Goal: Information Seeking & Learning: Learn about a topic

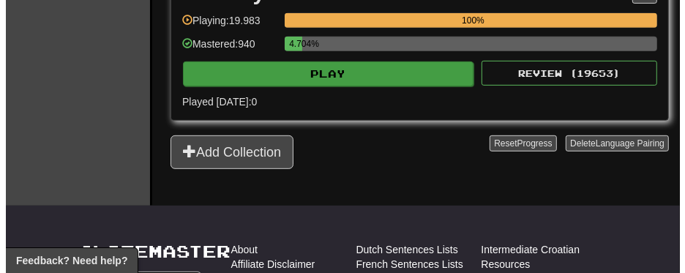
scroll to position [293, 0]
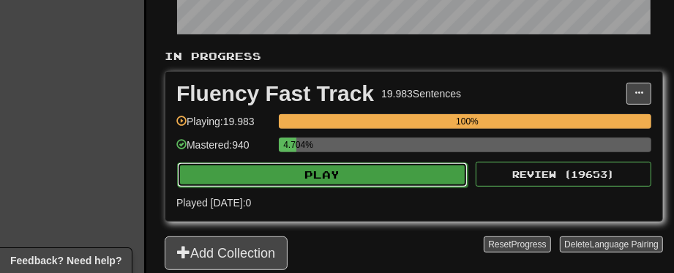
click at [332, 168] on button "Play" at bounding box center [322, 174] width 291 height 25
select select "**"
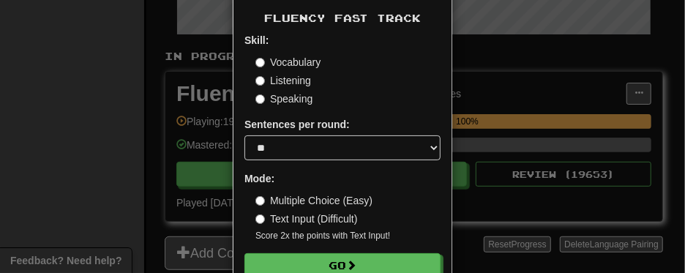
scroll to position [97, 0]
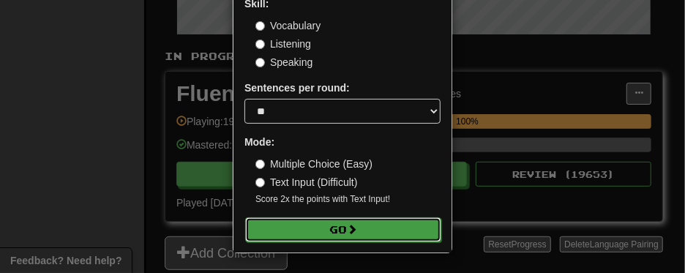
click at [335, 226] on button "Go" at bounding box center [343, 229] width 196 height 25
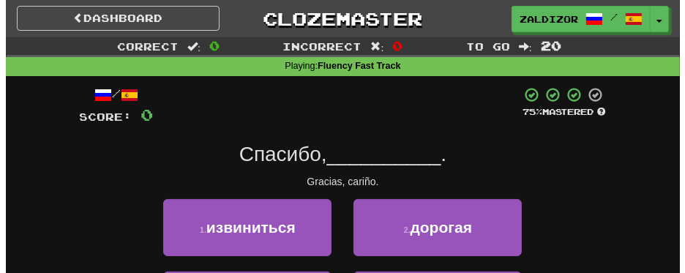
scroll to position [73, 0]
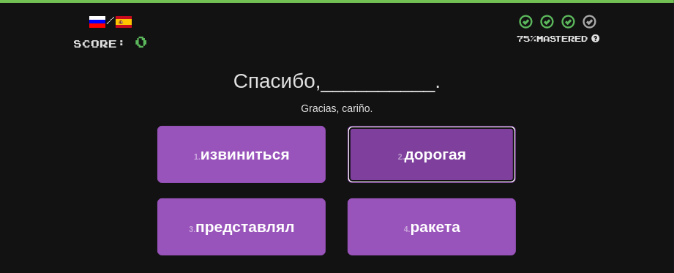
click at [425, 165] on button "2 . дорогая" at bounding box center [432, 154] width 168 height 57
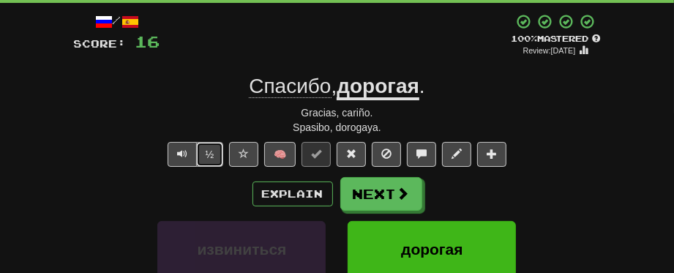
click at [203, 151] on button "½" at bounding box center [210, 154] width 28 height 25
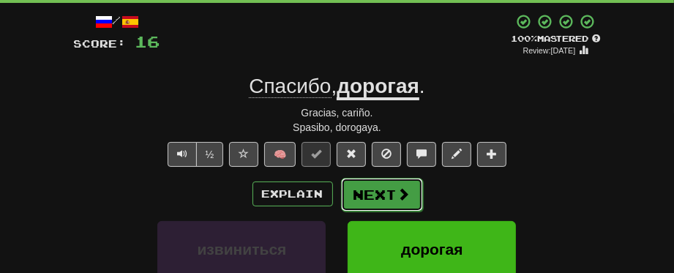
click at [394, 184] on button "Next" at bounding box center [382, 195] width 82 height 34
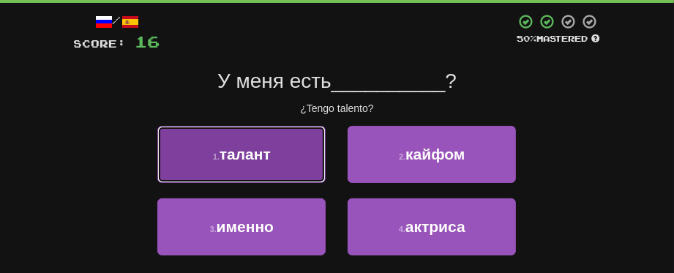
click at [266, 156] on span "талант" at bounding box center [245, 154] width 51 height 17
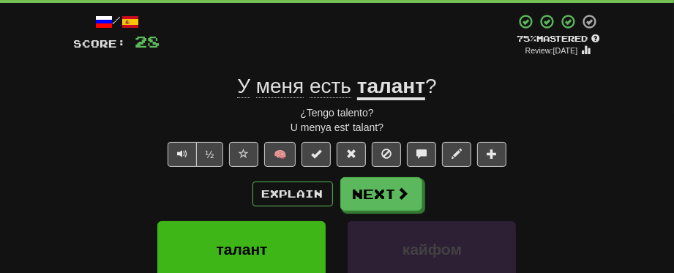
click at [135, 96] on div "У меня есть талант ?" at bounding box center [337, 86] width 527 height 26
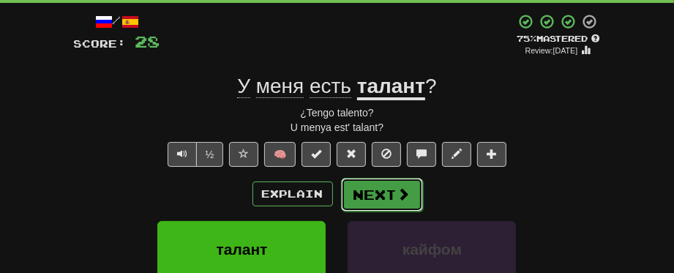
click at [391, 200] on button "Next" at bounding box center [382, 195] width 82 height 34
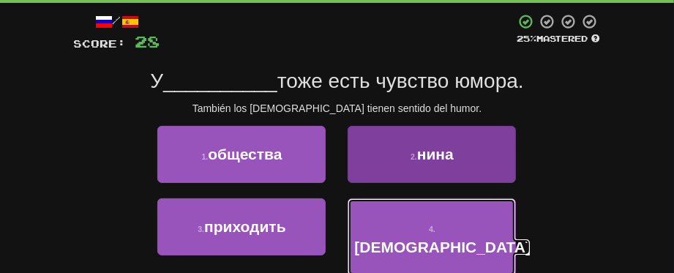
click at [392, 231] on button "4 . немцев" at bounding box center [432, 237] width 168 height 78
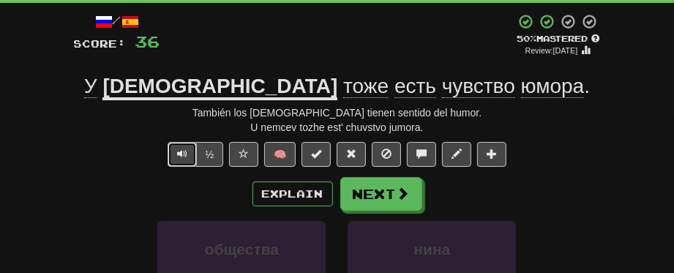
click at [180, 157] on span "Text-to-speech controls" at bounding box center [182, 154] width 10 height 10
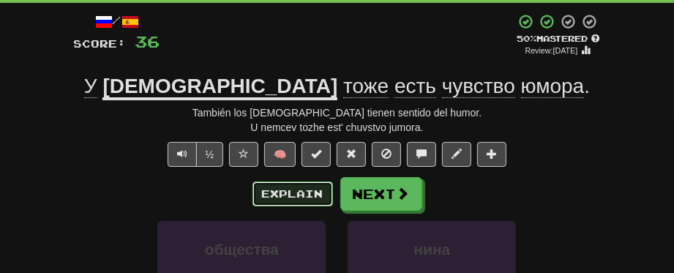
click at [281, 195] on button "Explain" at bounding box center [292, 193] width 81 height 25
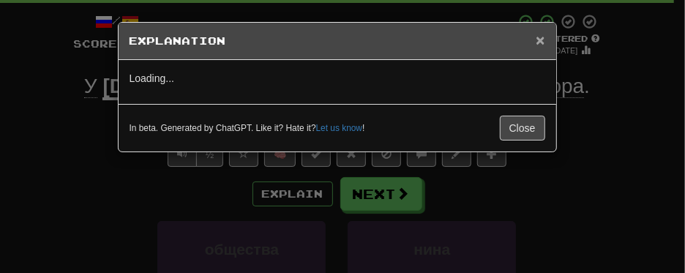
click at [539, 42] on span "×" at bounding box center [540, 39] width 9 height 17
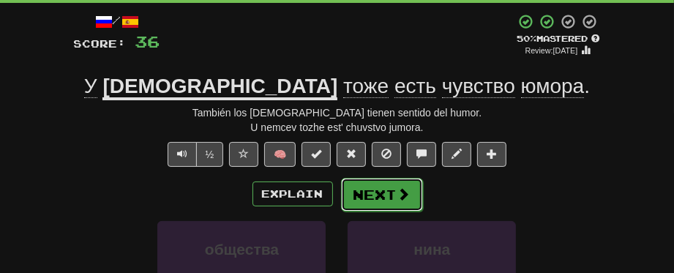
click at [383, 192] on button "Next" at bounding box center [382, 195] width 82 height 34
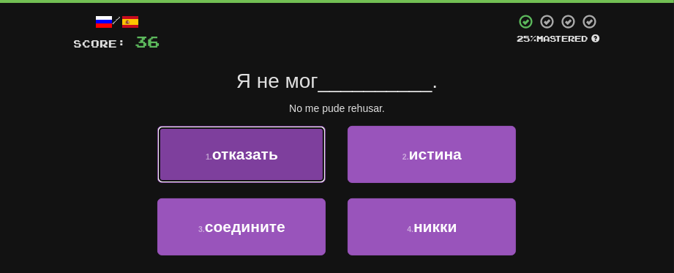
click at [255, 159] on span "отказать" at bounding box center [245, 154] width 66 height 17
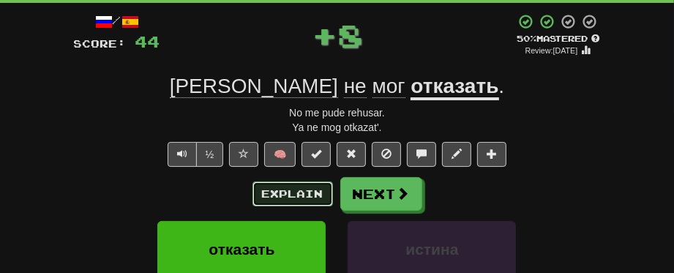
click at [303, 190] on button "Explain" at bounding box center [292, 193] width 81 height 25
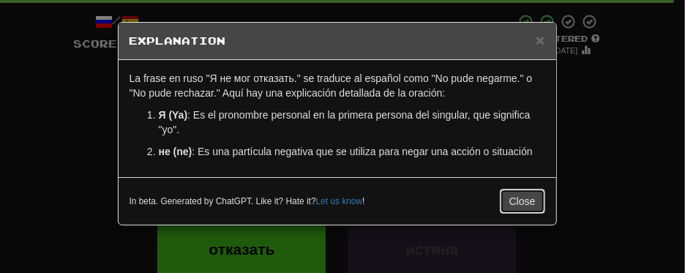
click at [528, 201] on button "Close" at bounding box center [522, 201] width 45 height 25
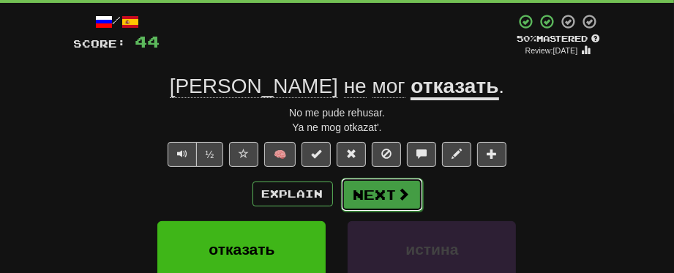
click at [406, 190] on span at bounding box center [403, 193] width 13 height 13
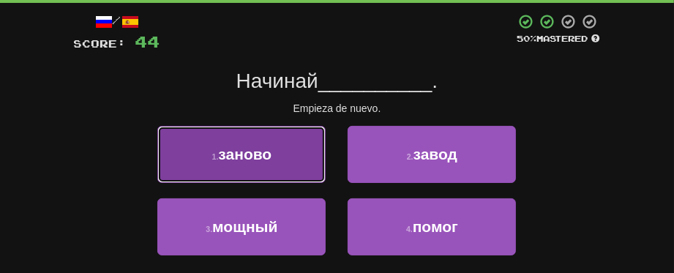
click at [255, 172] on button "1 . заново" at bounding box center [241, 154] width 168 height 57
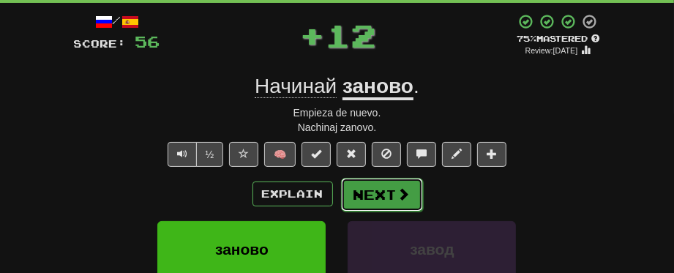
click at [367, 192] on button "Next" at bounding box center [382, 195] width 82 height 34
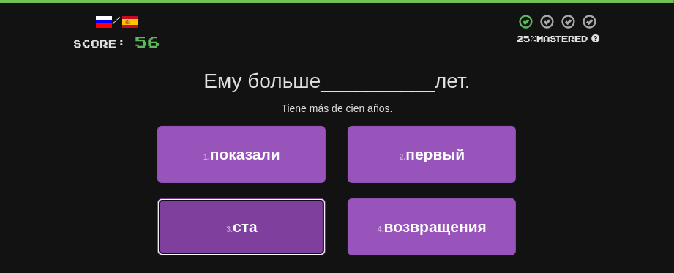
click at [244, 229] on span "ста" at bounding box center [245, 226] width 25 height 17
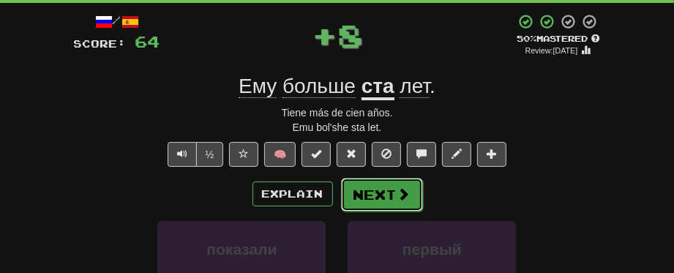
click at [399, 183] on button "Next" at bounding box center [382, 195] width 82 height 34
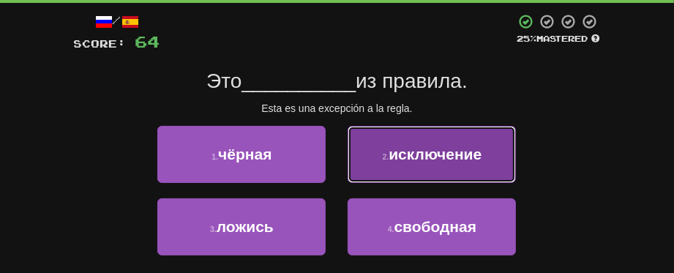
click at [433, 165] on button "2 . исключение" at bounding box center [432, 154] width 168 height 57
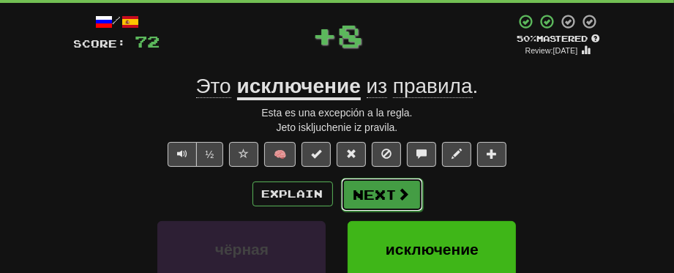
click at [394, 198] on button "Next" at bounding box center [382, 195] width 82 height 34
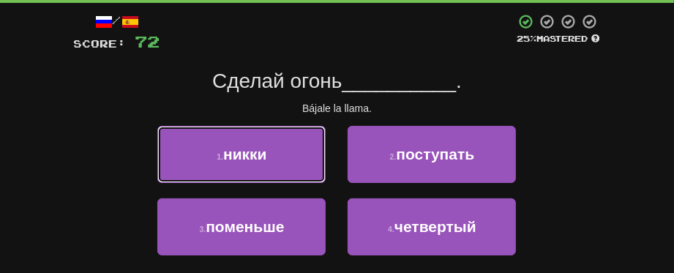
click at [270, 171] on button "1 . никки" at bounding box center [241, 154] width 168 height 57
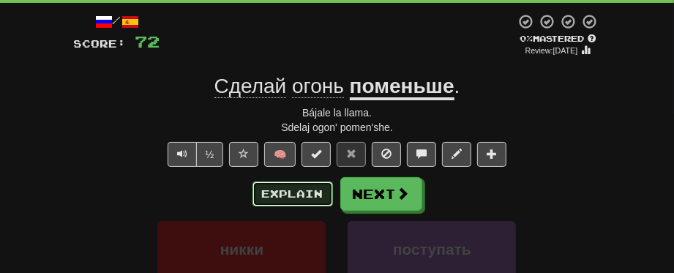
click at [286, 190] on button "Explain" at bounding box center [292, 193] width 81 height 25
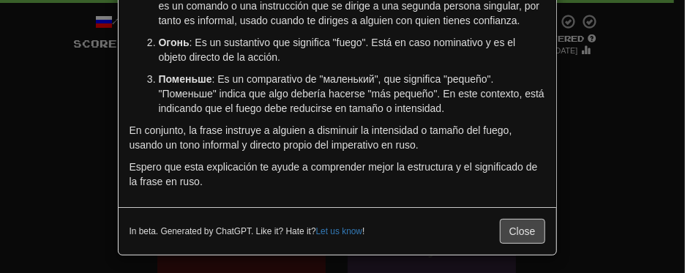
scroll to position [126, 0]
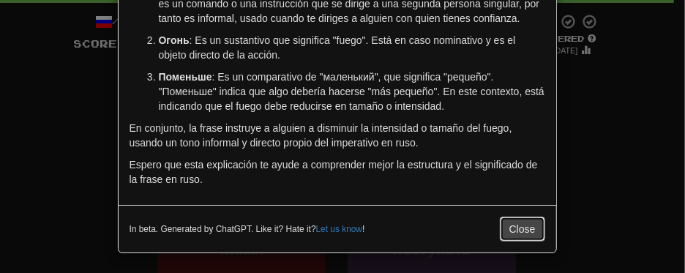
drag, startPoint x: 526, startPoint y: 232, endPoint x: 503, endPoint y: 162, distance: 73.4
click at [515, 182] on div "× Explanation La frase "Сделай огонь поменьше" se traduce al español como "Haz …" at bounding box center [337, 74] width 439 height 357
click at [512, 226] on button "Close" at bounding box center [522, 229] width 45 height 25
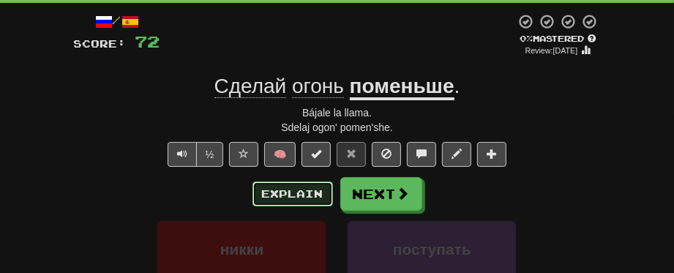
click at [312, 192] on button "Explain" at bounding box center [292, 193] width 81 height 25
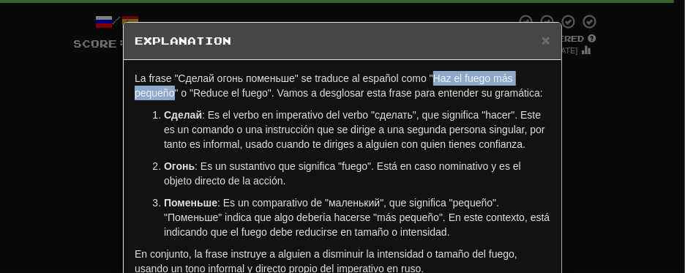
drag, startPoint x: 426, startPoint y: 81, endPoint x: 169, endPoint y: 97, distance: 257.3
click at [169, 97] on p "La frase "Сделай огонь поменьше" se traduce al español como "Haz el fuego más p…" at bounding box center [343, 85] width 416 height 29
drag, startPoint x: 169, startPoint y: 100, endPoint x: 155, endPoint y: 89, distance: 17.3
copy p "Haz el fuego más pequeño"
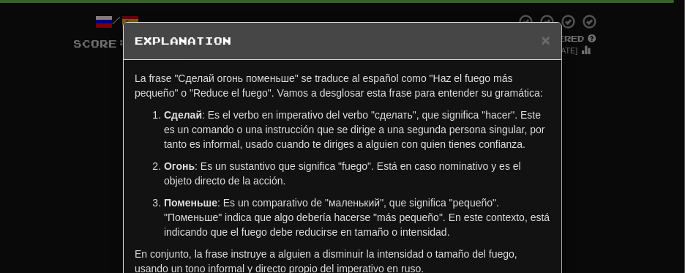
click at [580, 121] on div "× Explanation La frase "Сделай огонь поменьше" se traduce al español como "Haz …" at bounding box center [342, 136] width 685 height 273
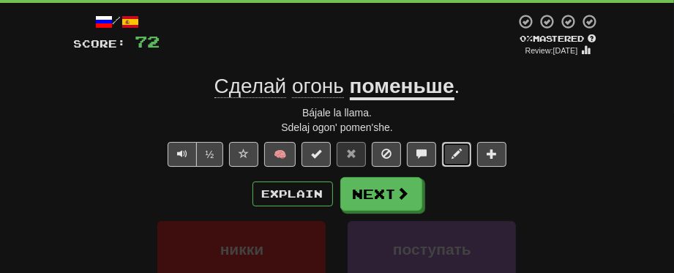
click at [463, 151] on button at bounding box center [456, 154] width 29 height 25
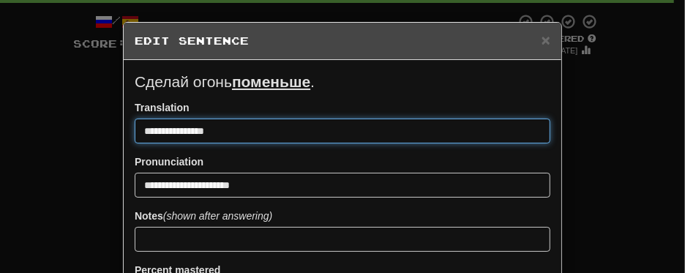
drag, startPoint x: 202, startPoint y: 129, endPoint x: 89, endPoint y: 105, distance: 115.8
click at [89, 105] on div "**********" at bounding box center [342, 136] width 685 height 273
paste input "*********"
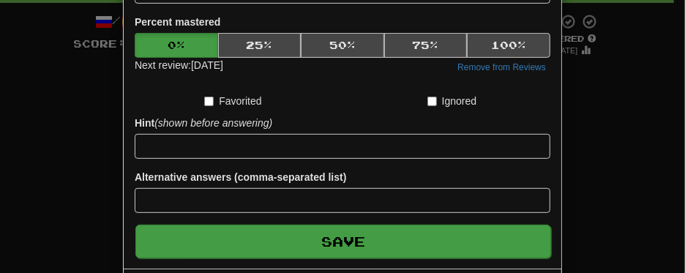
scroll to position [310, 0]
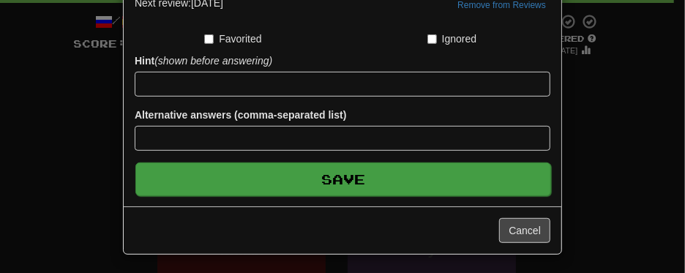
type input "**********"
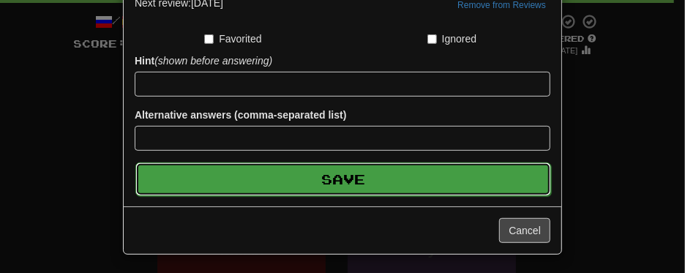
click at [359, 187] on button "Save" at bounding box center [343, 179] width 416 height 34
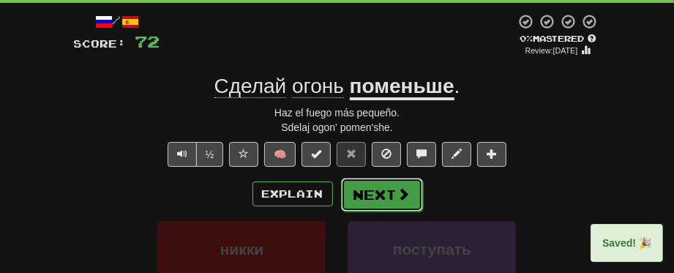
click at [388, 192] on button "Next" at bounding box center [382, 195] width 82 height 34
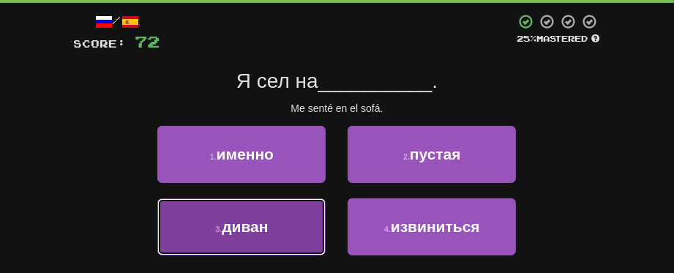
click at [242, 236] on button "3 . диван" at bounding box center [241, 226] width 168 height 57
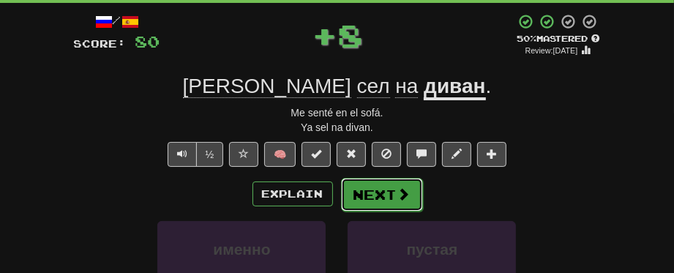
click at [375, 200] on button "Next" at bounding box center [382, 195] width 82 height 34
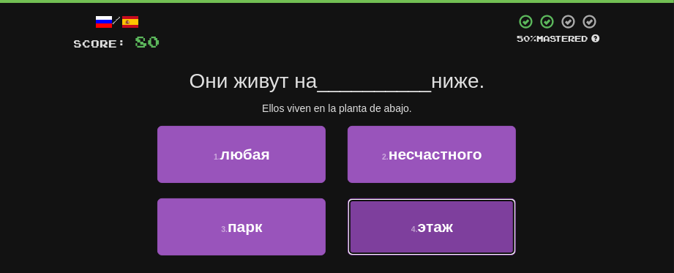
click at [462, 235] on button "4 . этаж" at bounding box center [432, 226] width 168 height 57
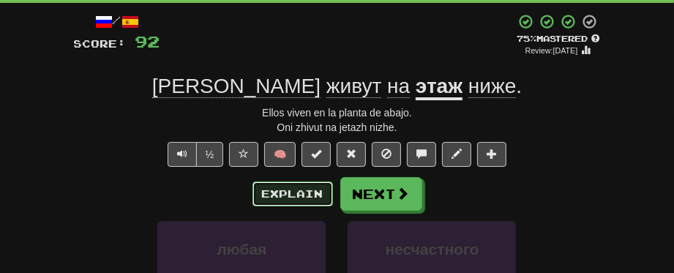
click at [288, 192] on button "Explain" at bounding box center [292, 193] width 81 height 25
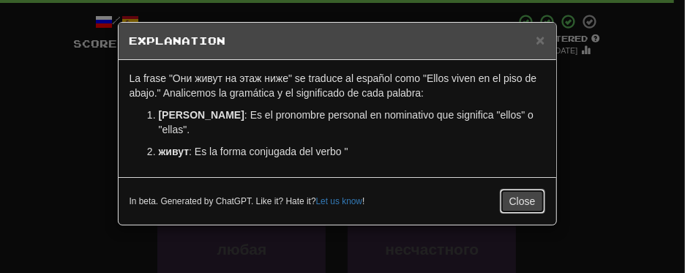
drag, startPoint x: 527, startPoint y: 188, endPoint x: 564, endPoint y: 170, distance: 40.9
click at [528, 189] on button "Close" at bounding box center [522, 201] width 45 height 25
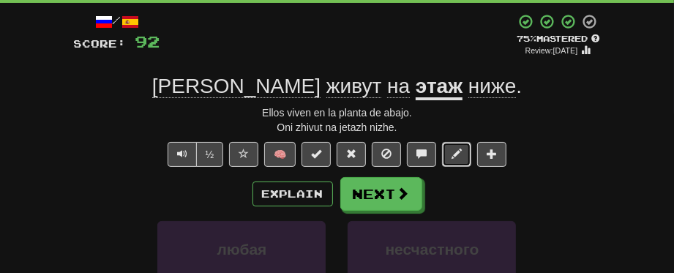
click at [459, 151] on span at bounding box center [457, 154] width 10 height 10
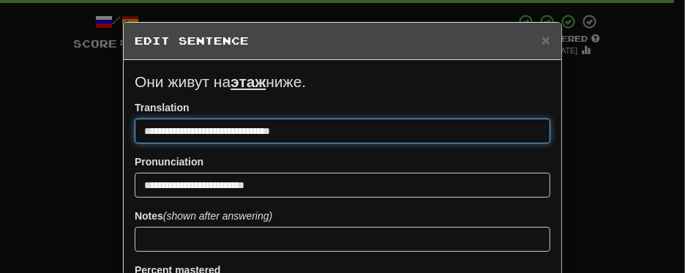
drag, startPoint x: 203, startPoint y: 129, endPoint x: 240, endPoint y: 134, distance: 36.9
click at [240, 134] on input "**********" at bounding box center [343, 131] width 416 height 25
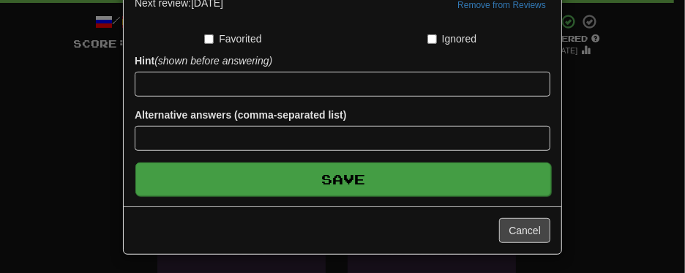
type input "**********"
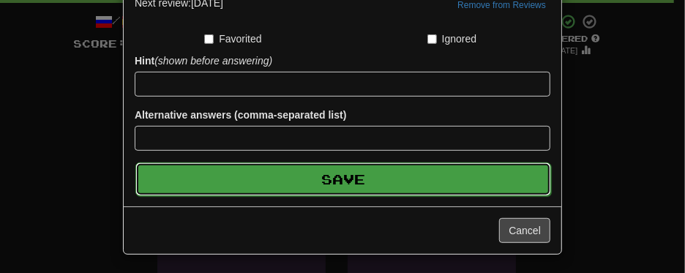
click at [259, 181] on button "Save" at bounding box center [343, 179] width 416 height 34
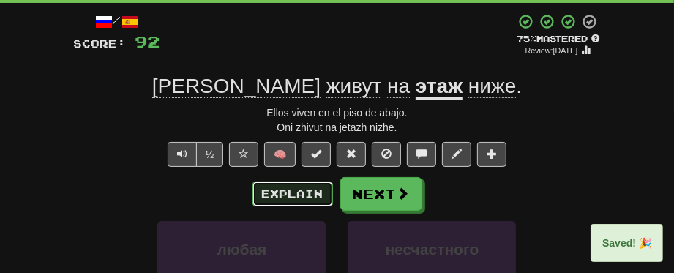
click at [272, 195] on button "Explain" at bounding box center [292, 193] width 81 height 25
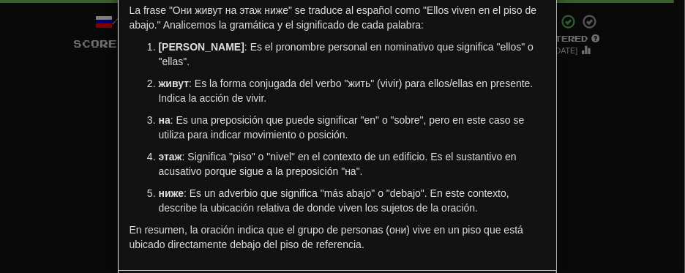
scroll to position [119, 0]
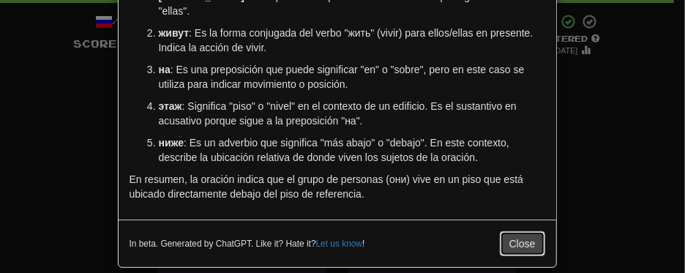
click at [514, 231] on button "Close" at bounding box center [522, 243] width 45 height 25
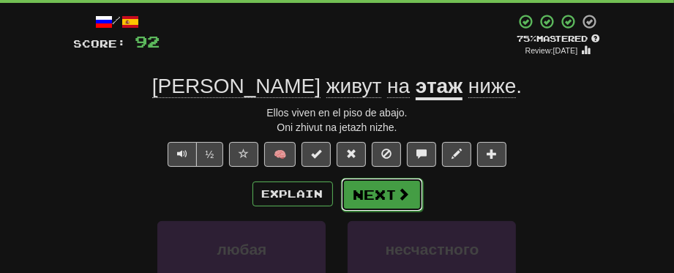
click at [398, 189] on span at bounding box center [403, 193] width 13 height 13
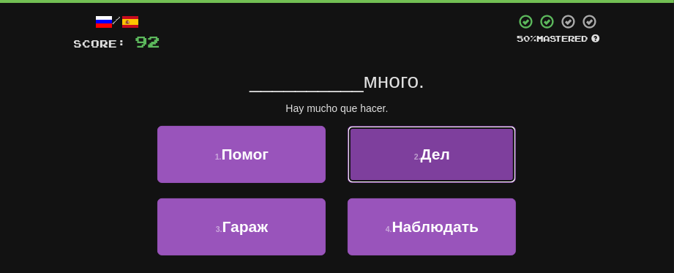
click at [431, 151] on span "Дел" at bounding box center [435, 154] width 29 height 17
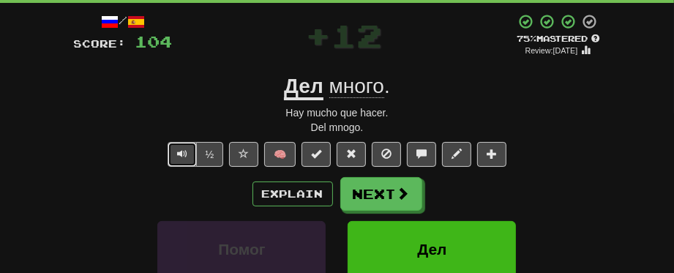
click at [194, 154] on button "Text-to-speech controls" at bounding box center [182, 154] width 29 height 25
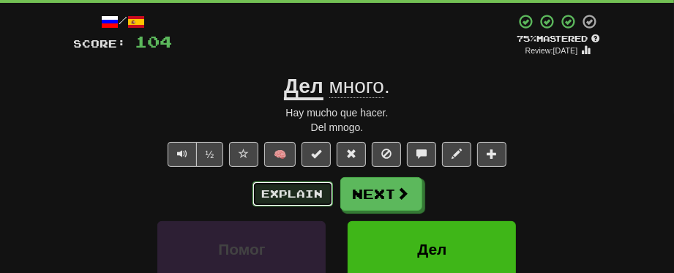
click at [293, 189] on button "Explain" at bounding box center [292, 193] width 81 height 25
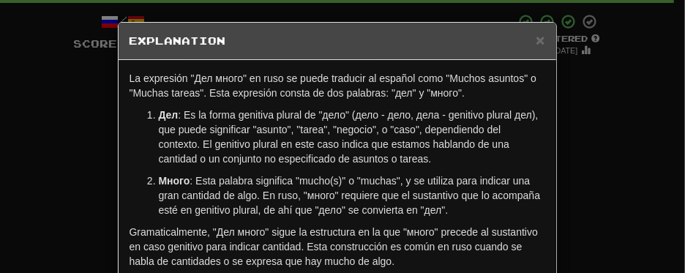
scroll to position [82, 0]
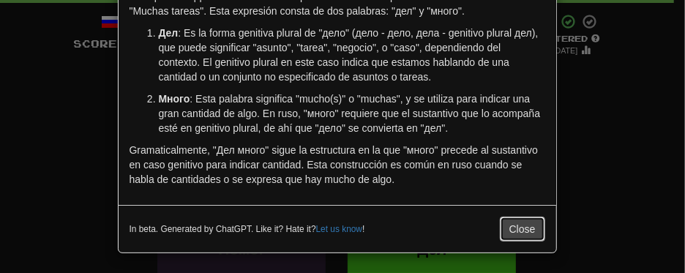
click at [514, 228] on button "Close" at bounding box center [522, 229] width 45 height 25
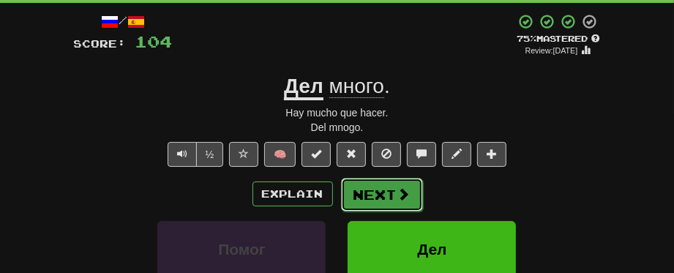
click at [399, 193] on span at bounding box center [403, 193] width 13 height 13
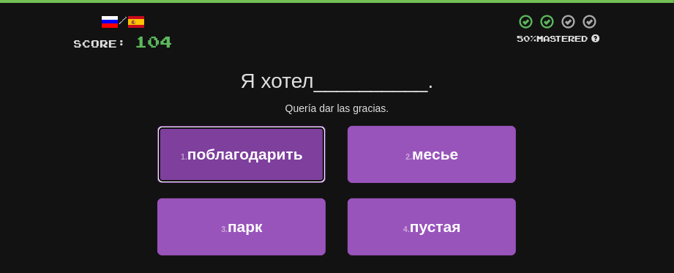
click at [242, 168] on button "1 . поблагодарить" at bounding box center [241, 154] width 168 height 57
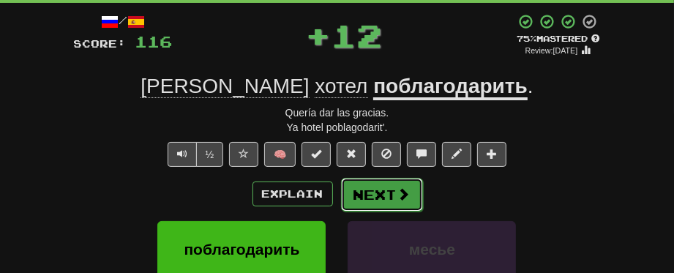
click at [383, 191] on button "Next" at bounding box center [382, 195] width 82 height 34
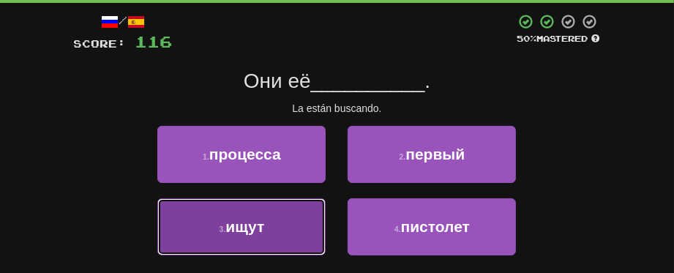
click at [236, 235] on button "3 . ищут" at bounding box center [241, 226] width 168 height 57
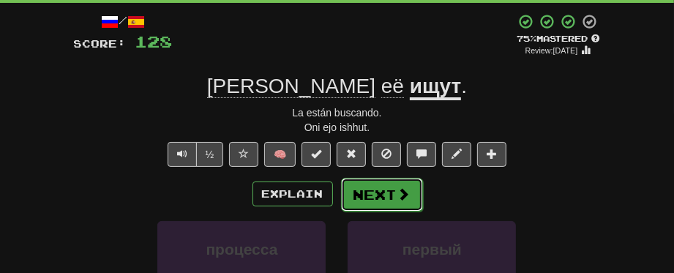
click at [391, 191] on button "Next" at bounding box center [382, 195] width 82 height 34
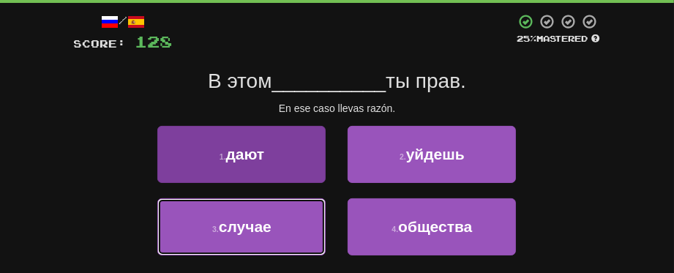
drag, startPoint x: 267, startPoint y: 240, endPoint x: 262, endPoint y: 232, distance: 9.5
click at [267, 239] on button "3 . случае" at bounding box center [241, 226] width 168 height 57
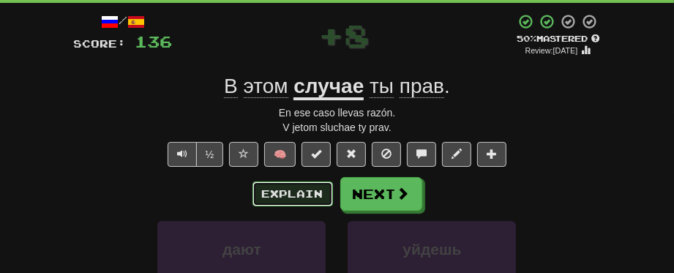
click at [310, 188] on button "Explain" at bounding box center [292, 193] width 81 height 25
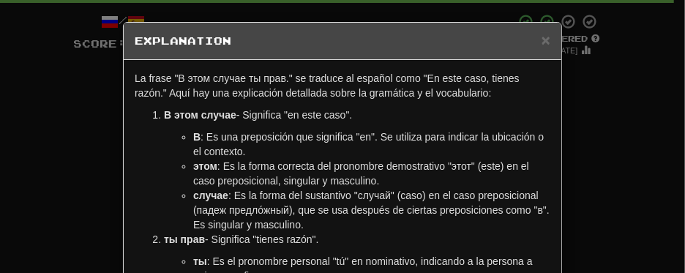
click at [600, 149] on div "× Explanation La frase "В этом случае ты прав." se traduce al español como "En …" at bounding box center [342, 136] width 685 height 273
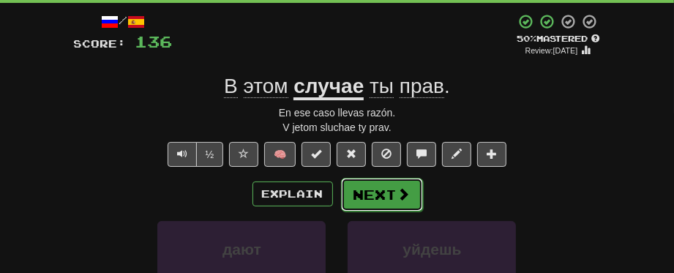
click at [385, 198] on button "Next" at bounding box center [382, 195] width 82 height 34
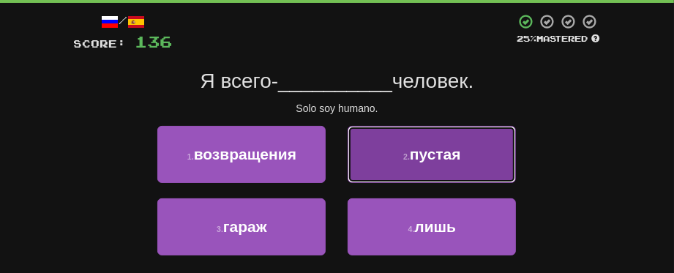
click at [444, 165] on button "2 . пустая" at bounding box center [432, 154] width 168 height 57
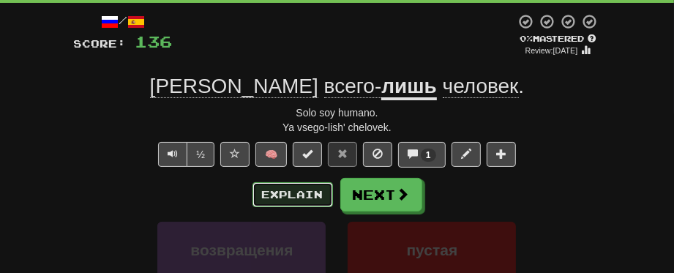
click at [284, 198] on button "Explain" at bounding box center [292, 194] width 81 height 25
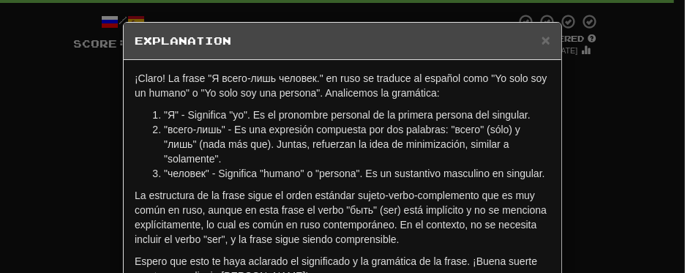
click at [587, 161] on div "× Explanation ¡Claro! La frase "Я всего-лишь человек." en ruso se traduce al es…" at bounding box center [342, 136] width 685 height 273
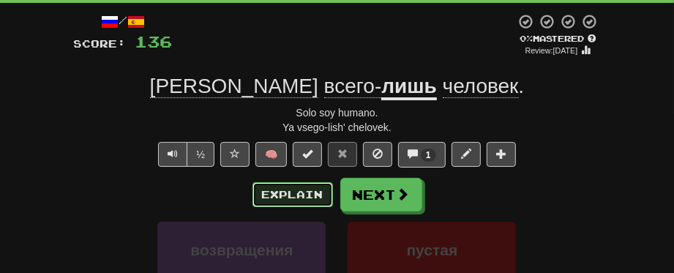
click at [304, 192] on button "Explain" at bounding box center [292, 194] width 81 height 25
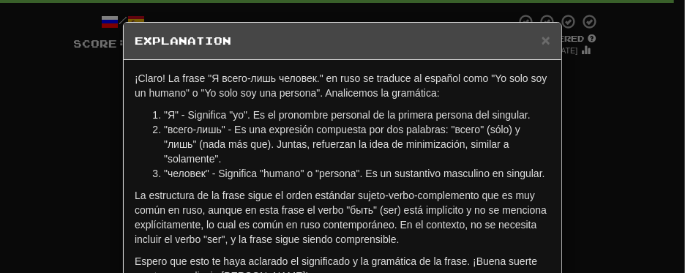
click at [607, 164] on div "× Explanation ¡Claro! La frase "Я всего-лишь человек." en ruso se traduce al es…" at bounding box center [342, 136] width 685 height 273
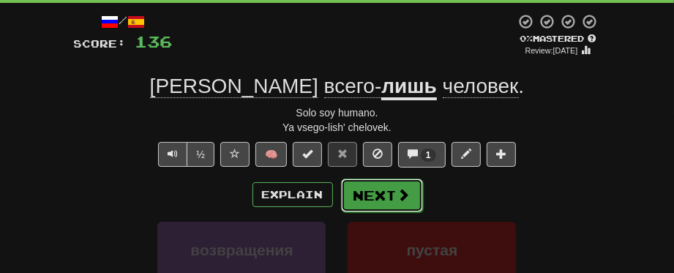
click at [373, 190] on button "Next" at bounding box center [382, 196] width 82 height 34
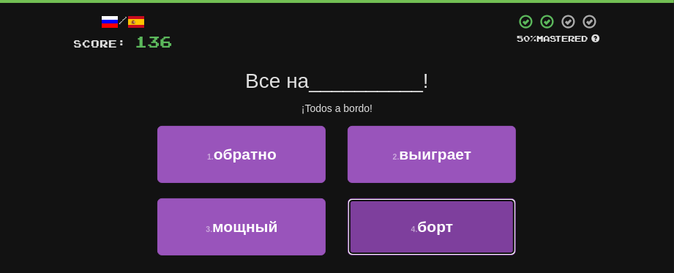
click at [397, 232] on button "4 . борт" at bounding box center [432, 226] width 168 height 57
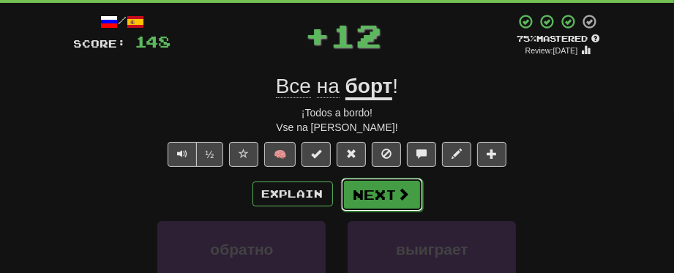
click at [377, 187] on button "Next" at bounding box center [382, 195] width 82 height 34
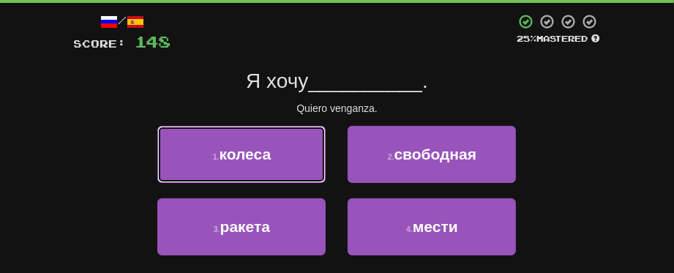
drag, startPoint x: 288, startPoint y: 157, endPoint x: 167, endPoint y: 111, distance: 129.3
click at [288, 157] on button "1 . колеса" at bounding box center [241, 154] width 168 height 57
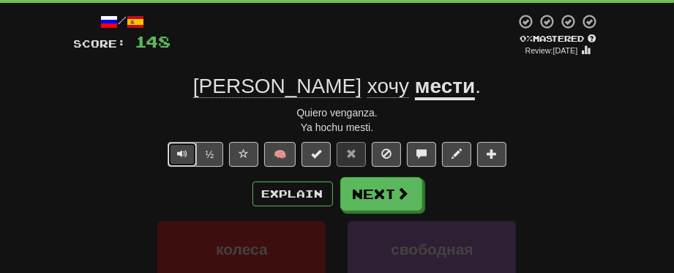
click at [183, 154] on span "Text-to-speech controls" at bounding box center [182, 154] width 10 height 10
click at [184, 154] on span "Text-to-speech controls" at bounding box center [182, 154] width 10 height 10
click at [217, 152] on button "½" at bounding box center [210, 154] width 28 height 25
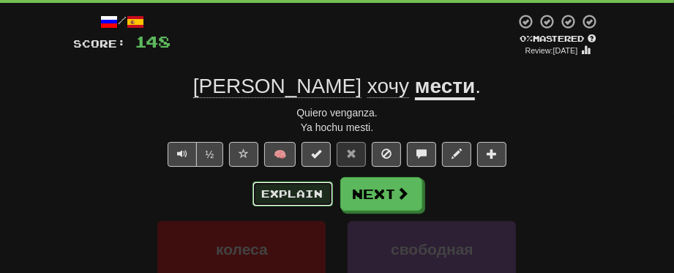
click at [285, 193] on button "Explain" at bounding box center [292, 193] width 81 height 25
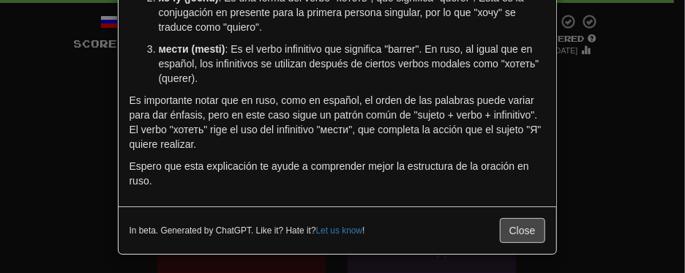
scroll to position [73, 0]
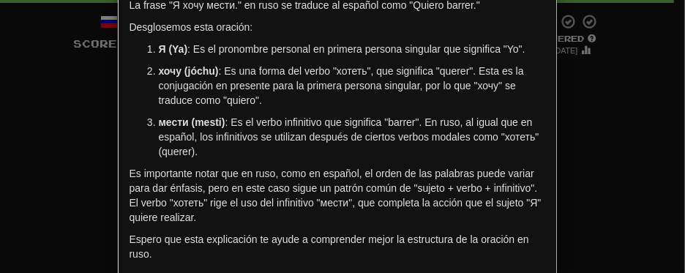
click at [601, 163] on div "× Explanation La frase "Я хочу мести." en ruso se traduce al español como "Quie…" at bounding box center [342, 136] width 685 height 273
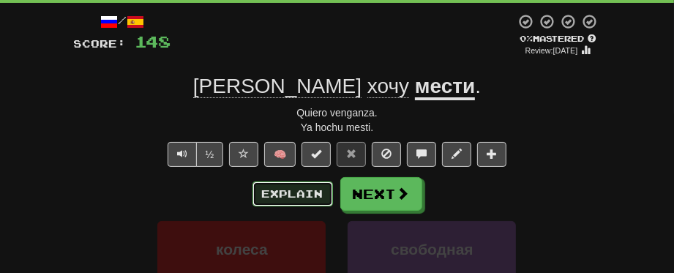
click at [308, 189] on button "Explain" at bounding box center [292, 193] width 81 height 25
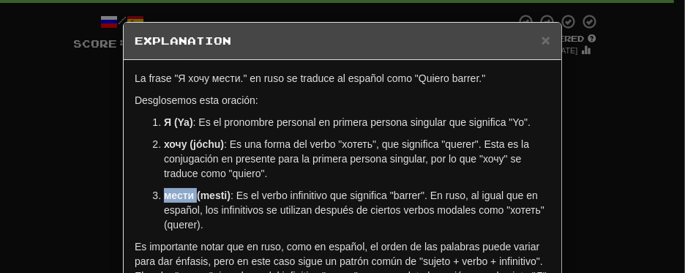
drag, startPoint x: 159, startPoint y: 194, endPoint x: 190, endPoint y: 196, distance: 30.8
click at [190, 196] on strong "мести (mesti)" at bounding box center [197, 196] width 67 height 12
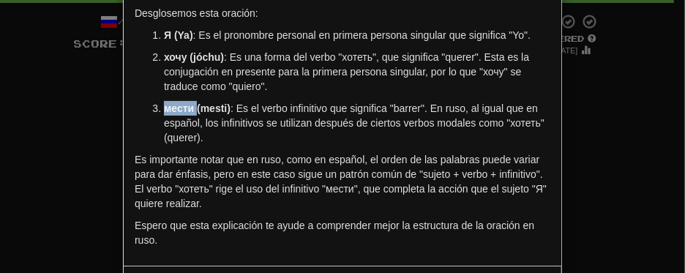
scroll to position [148, 0]
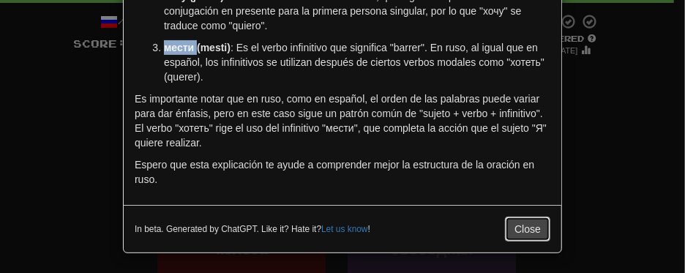
click at [515, 225] on button "Close" at bounding box center [527, 229] width 45 height 25
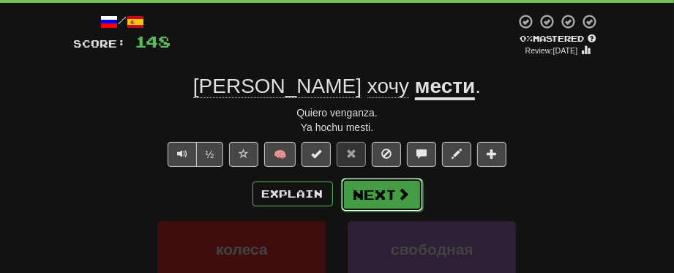
click at [374, 201] on button "Next" at bounding box center [382, 195] width 82 height 34
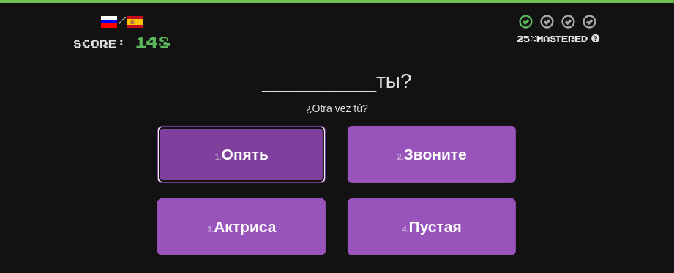
click at [294, 165] on button "1 . Опять" at bounding box center [241, 154] width 168 height 57
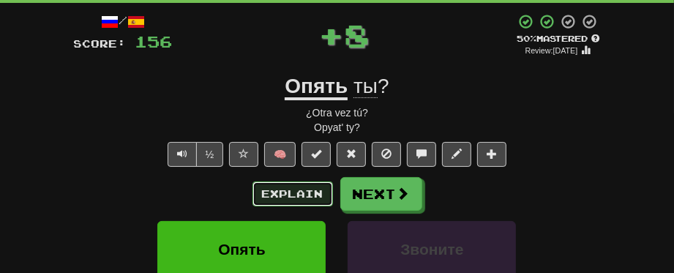
click at [299, 199] on button "Explain" at bounding box center [292, 193] width 81 height 25
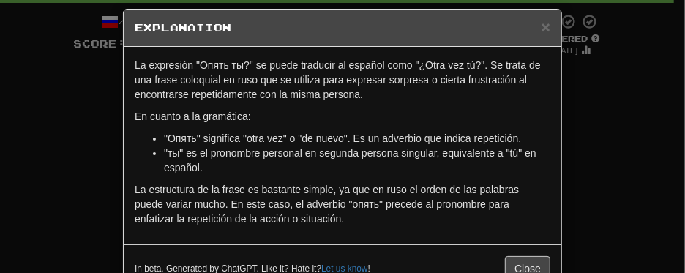
scroll to position [53, 0]
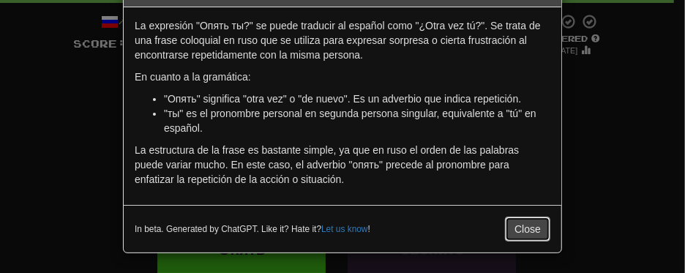
click at [518, 226] on button "Close" at bounding box center [527, 229] width 45 height 25
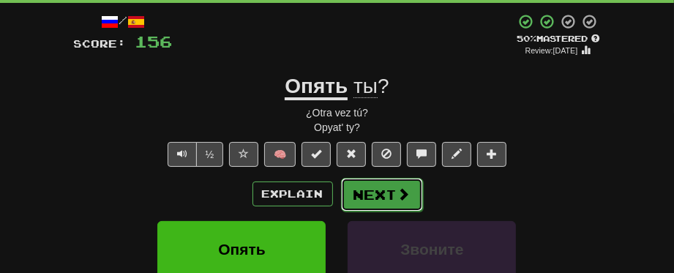
click at [405, 191] on span at bounding box center [403, 193] width 13 height 13
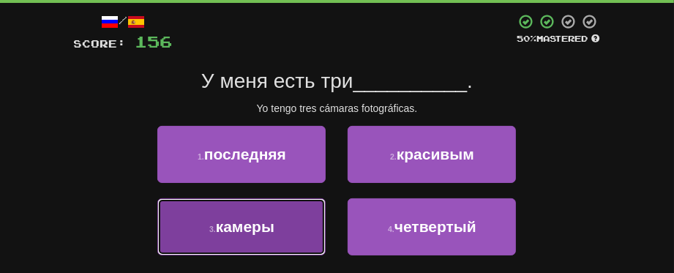
click at [277, 241] on button "3 . камеры" at bounding box center [241, 226] width 168 height 57
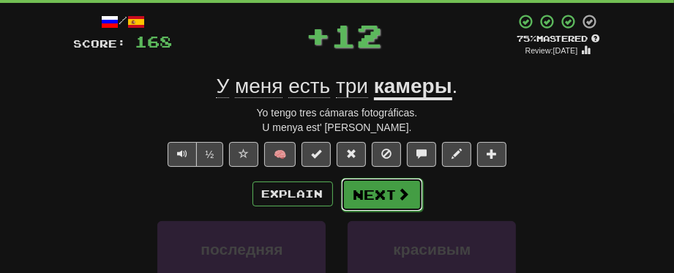
click at [377, 198] on button "Next" at bounding box center [382, 195] width 82 height 34
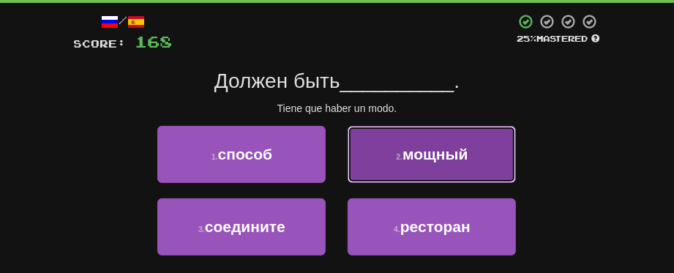
click at [433, 171] on button "2 . мощный" at bounding box center [432, 154] width 168 height 57
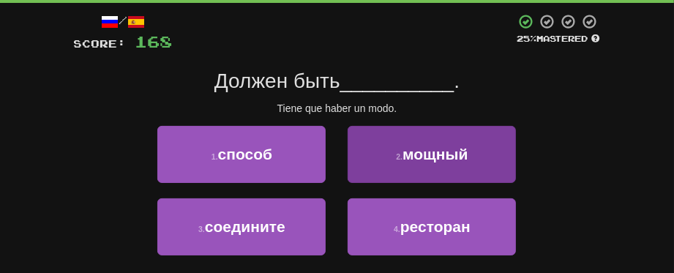
click at [433, 171] on div "/ Score: 168 25 % Mastered Должен быть __________ . Tiene que haber un modo. 1 …" at bounding box center [337, 158] width 527 height 290
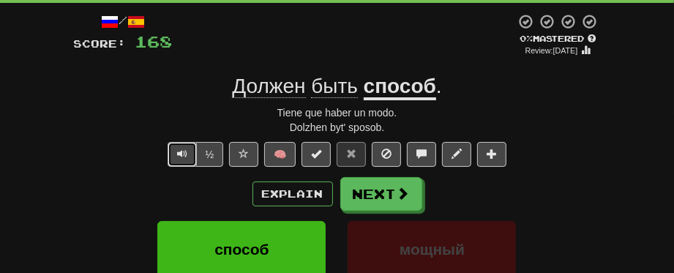
click at [173, 153] on button "Text-to-speech controls" at bounding box center [182, 154] width 29 height 25
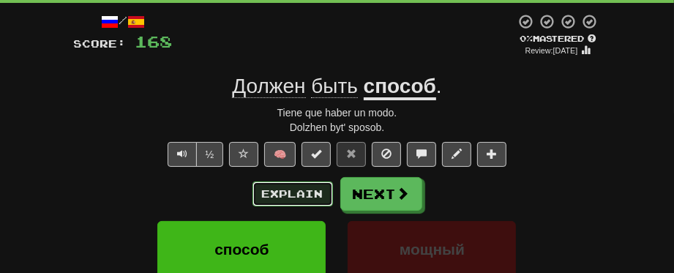
click at [266, 197] on button "Explain" at bounding box center [292, 193] width 81 height 25
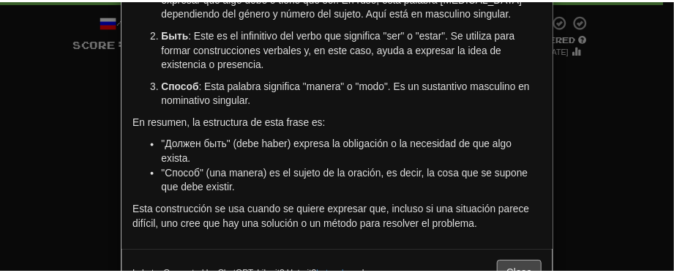
scroll to position [192, 0]
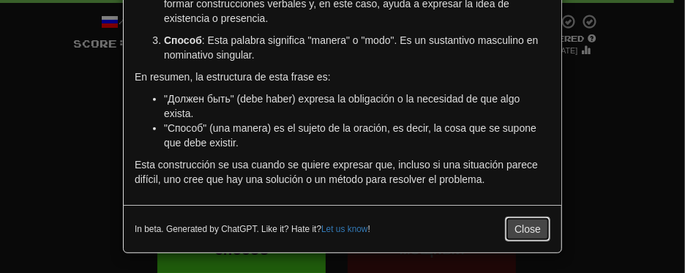
click at [528, 233] on button "Close" at bounding box center [527, 229] width 45 height 25
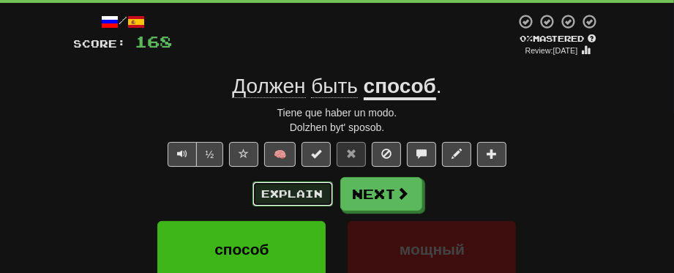
click at [259, 184] on button "Explain" at bounding box center [292, 193] width 81 height 25
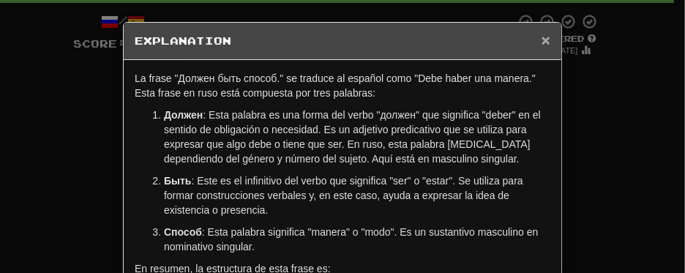
click at [542, 36] on span "×" at bounding box center [546, 39] width 9 height 17
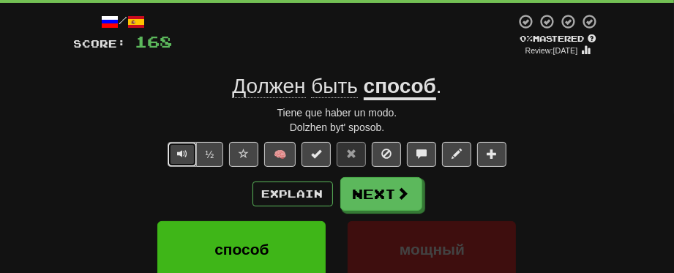
click at [184, 149] on span "Text-to-speech controls" at bounding box center [182, 154] width 10 height 10
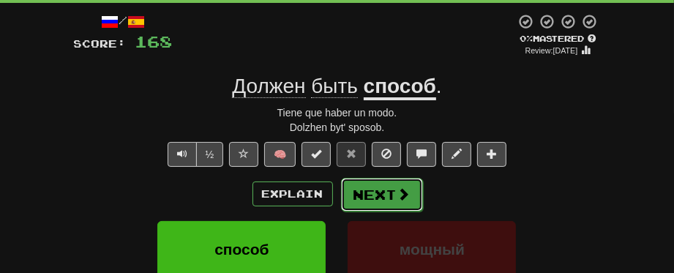
click at [357, 190] on button "Next" at bounding box center [382, 195] width 82 height 34
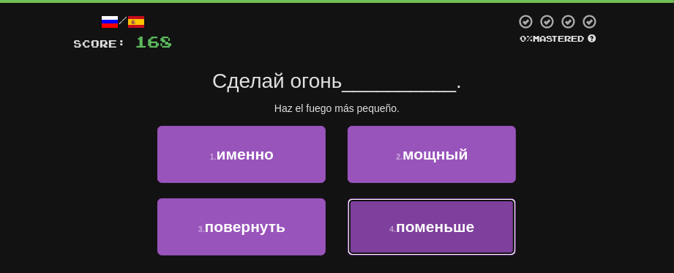
click at [417, 236] on button "4 . поменьше" at bounding box center [432, 226] width 168 height 57
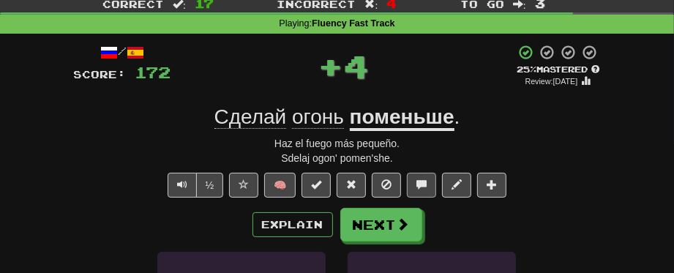
scroll to position [73, 0]
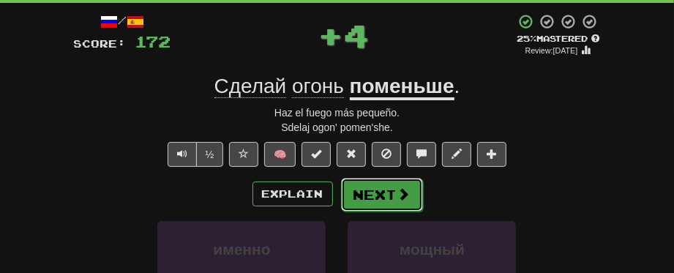
click at [365, 188] on button "Next" at bounding box center [382, 195] width 82 height 34
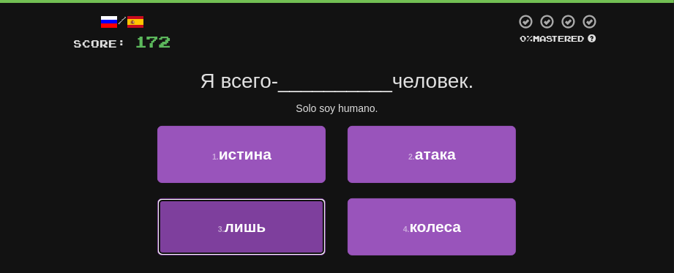
click at [299, 232] on button "3 . лишь" at bounding box center [241, 226] width 168 height 57
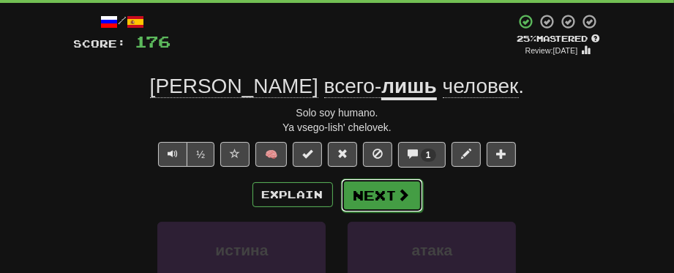
click at [375, 198] on button "Next" at bounding box center [382, 196] width 82 height 34
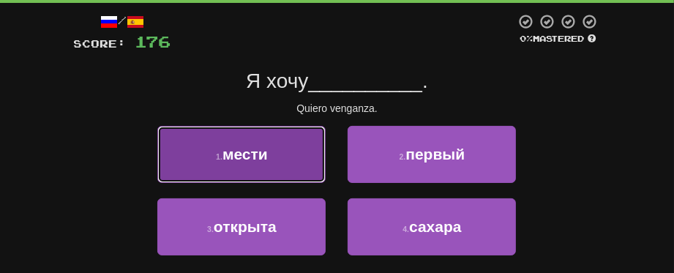
click at [274, 176] on button "1 . мести" at bounding box center [241, 154] width 168 height 57
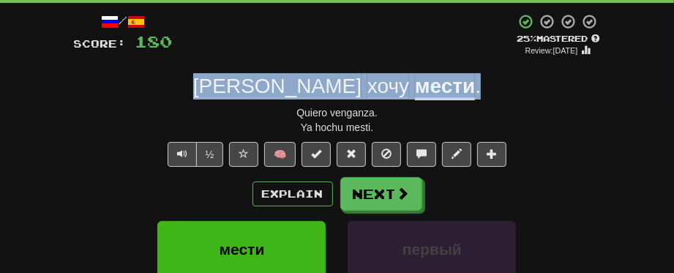
drag, startPoint x: 405, startPoint y: 91, endPoint x: 273, endPoint y: 74, distance: 132.8
click at [273, 74] on div "Я хочу мести ." at bounding box center [337, 86] width 527 height 26
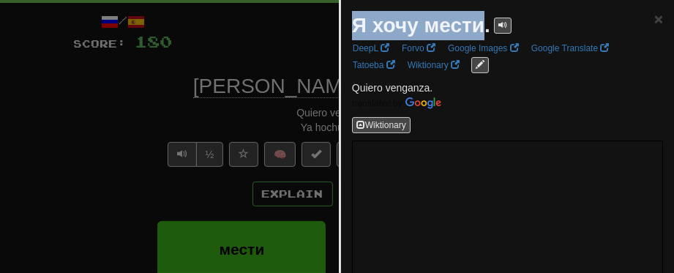
drag, startPoint x: 481, startPoint y: 26, endPoint x: 334, endPoint y: 24, distance: 146.4
click at [89, 137] on div at bounding box center [337, 136] width 674 height 273
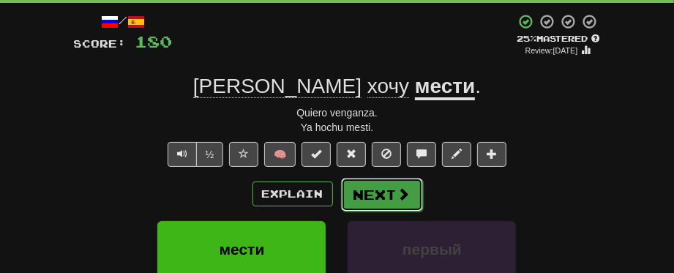
click at [381, 196] on button "Next" at bounding box center [382, 195] width 82 height 34
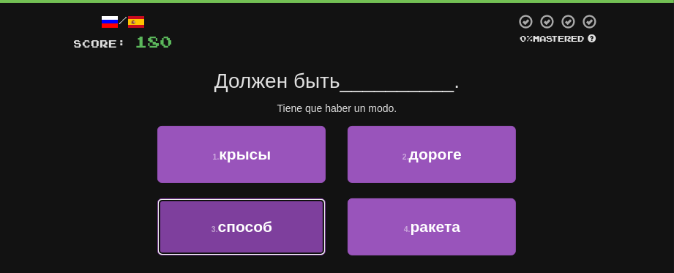
click at [282, 236] on button "3 . способ" at bounding box center [241, 226] width 168 height 57
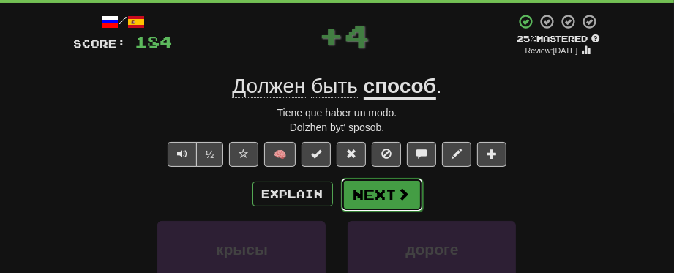
click at [391, 200] on button "Next" at bounding box center [382, 195] width 82 height 34
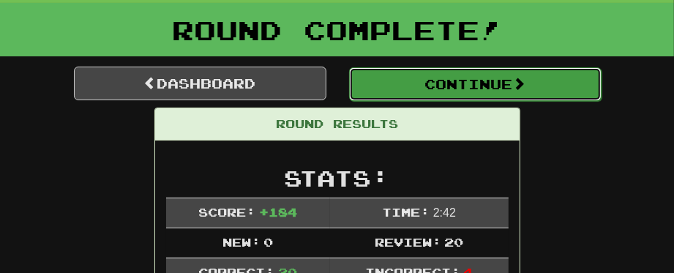
click at [384, 87] on button "Continue" at bounding box center [475, 84] width 252 height 34
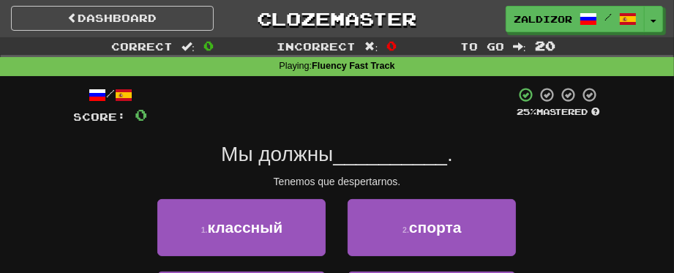
scroll to position [146, 0]
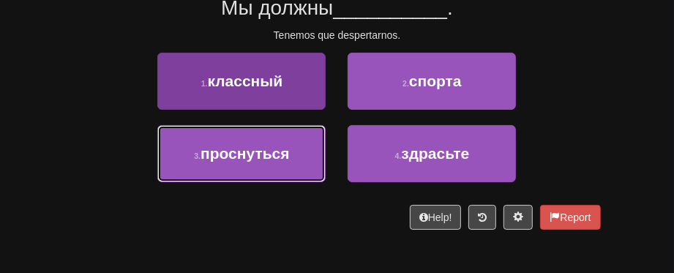
click at [244, 162] on button "3 . проснуться" at bounding box center [241, 153] width 168 height 57
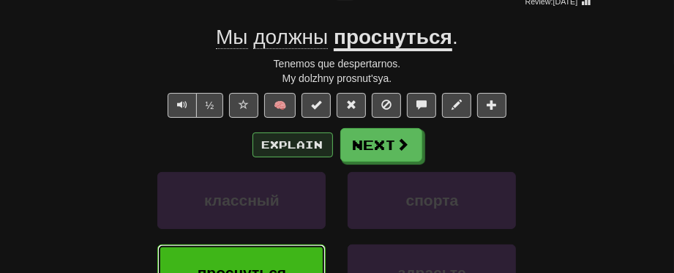
scroll to position [78, 0]
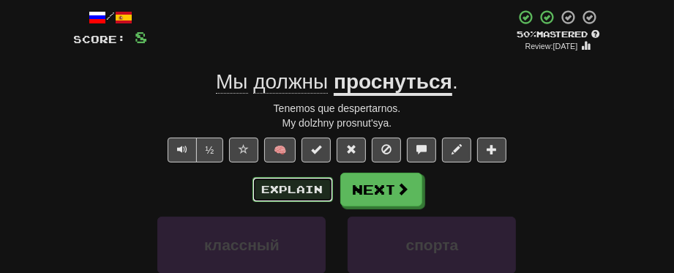
click at [296, 191] on button "Explain" at bounding box center [292, 189] width 81 height 25
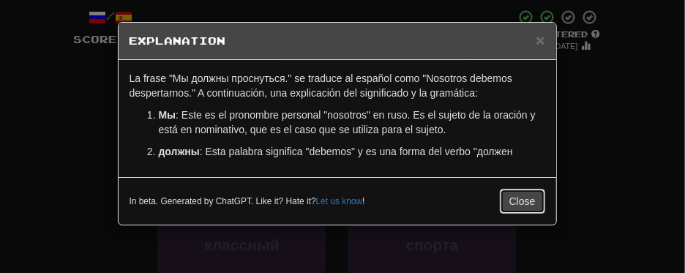
click at [536, 200] on button "Close" at bounding box center [522, 201] width 45 height 25
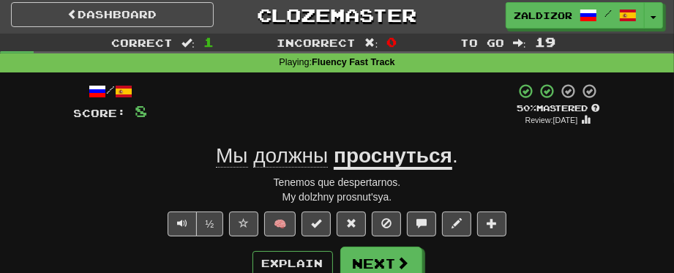
scroll to position [0, 0]
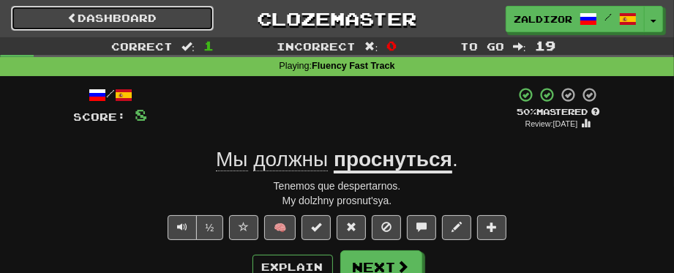
click at [108, 20] on link "Dashboard" at bounding box center [112, 18] width 203 height 25
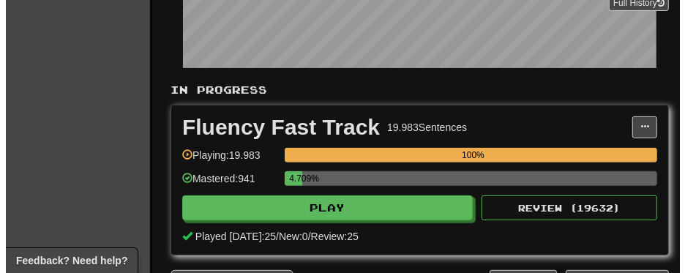
scroll to position [293, 0]
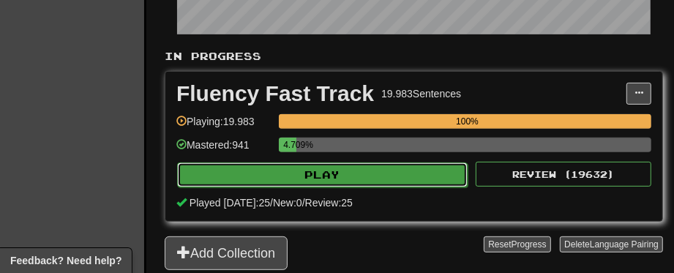
click at [281, 173] on button "Play" at bounding box center [322, 174] width 291 height 25
select select "**"
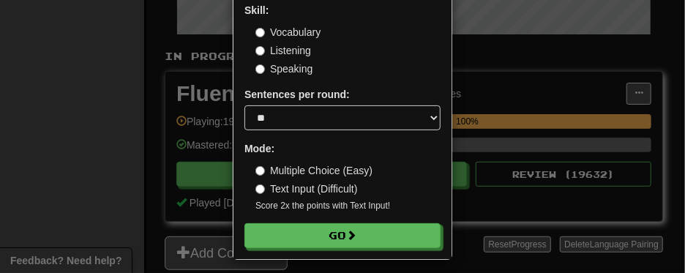
scroll to position [97, 0]
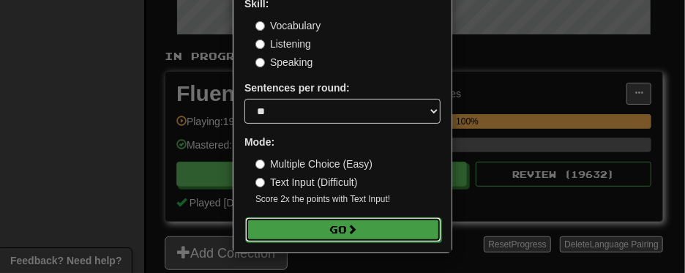
click at [299, 225] on button "Go" at bounding box center [343, 229] width 196 height 25
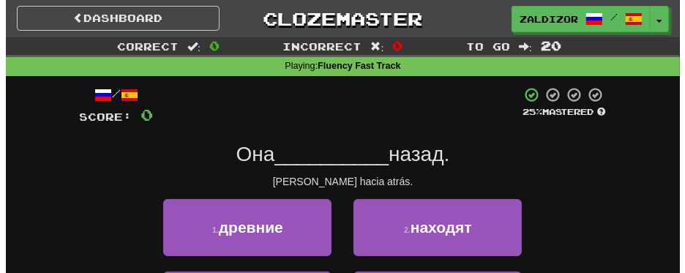
scroll to position [73, 0]
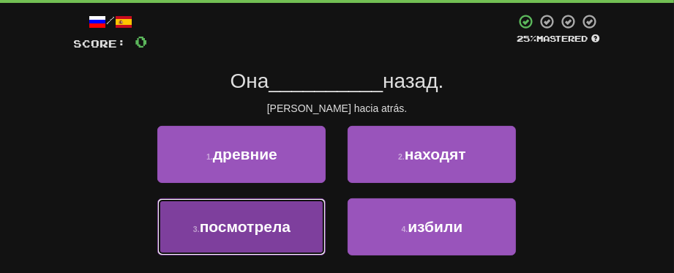
click at [282, 239] on button "3 . посмотрела" at bounding box center [241, 226] width 168 height 57
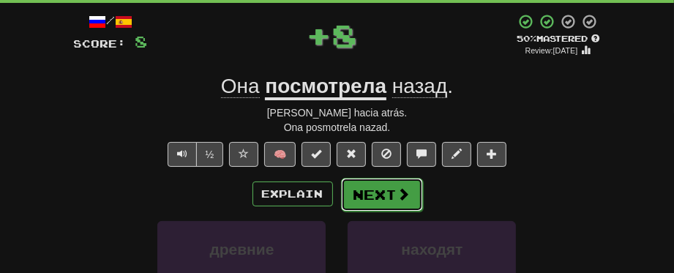
click at [362, 199] on button "Next" at bounding box center [382, 195] width 82 height 34
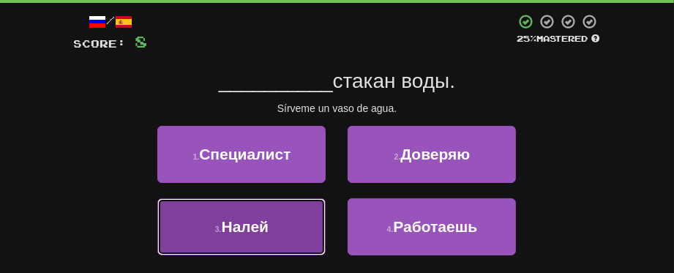
click at [251, 242] on button "3 . Налей" at bounding box center [241, 226] width 168 height 57
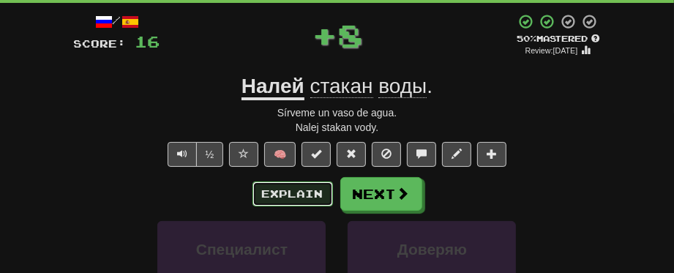
click at [288, 195] on button "Explain" at bounding box center [292, 193] width 81 height 25
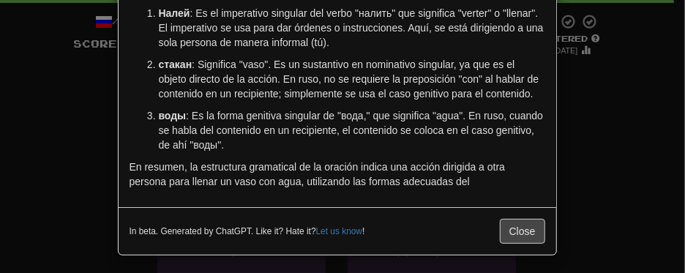
scroll to position [104, 0]
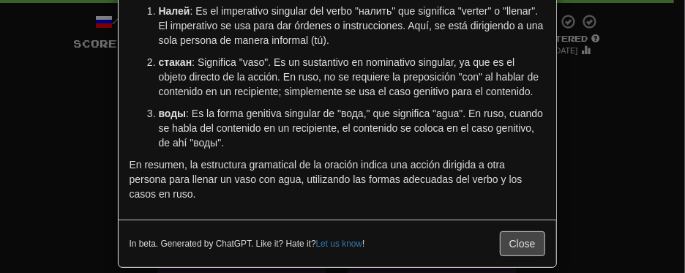
click at [513, 225] on div "In beta. Generated by ChatGPT. Like it? Hate it? Let us know ! Close" at bounding box center [338, 244] width 438 height 48
click at [510, 244] on button "Close" at bounding box center [522, 243] width 45 height 25
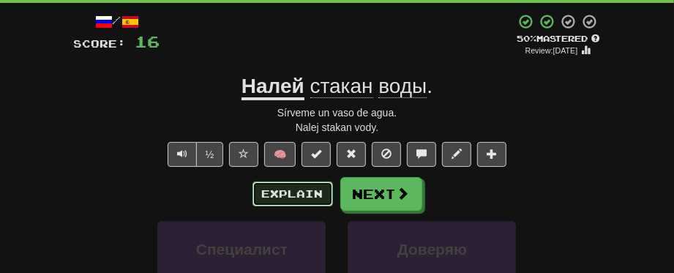
click at [304, 191] on button "Explain" at bounding box center [292, 193] width 81 height 25
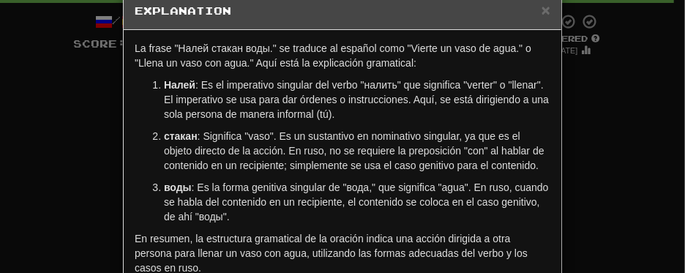
scroll to position [0, 0]
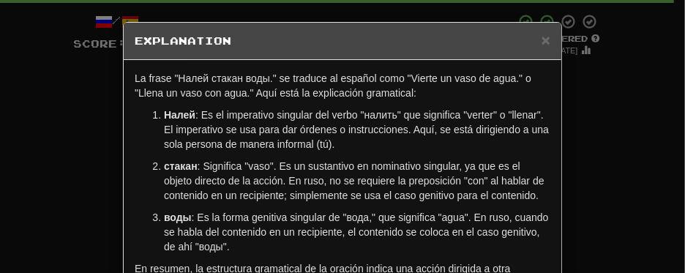
click at [577, 160] on div "× Explanation La frase "Налей стакан воды." se traduce al español como "Vierte …" at bounding box center [342, 136] width 685 height 273
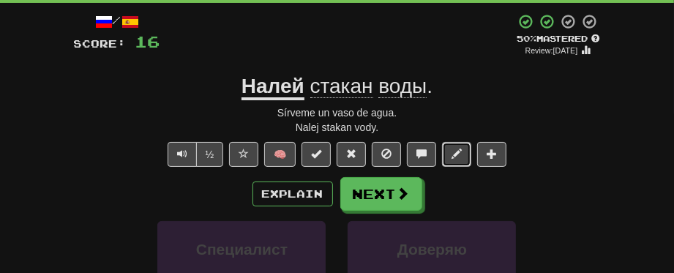
click at [455, 153] on span at bounding box center [457, 154] width 10 height 10
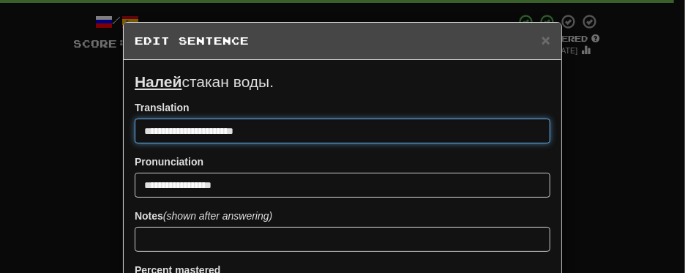
drag, startPoint x: 175, startPoint y: 129, endPoint x: 73, endPoint y: 120, distance: 102.1
click at [73, 121] on div "**********" at bounding box center [342, 136] width 685 height 273
click at [216, 131] on input "**********" at bounding box center [343, 131] width 416 height 25
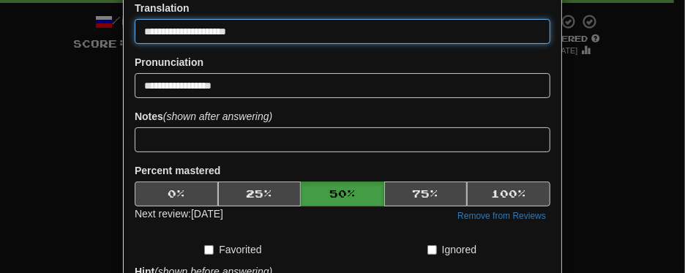
scroll to position [220, 0]
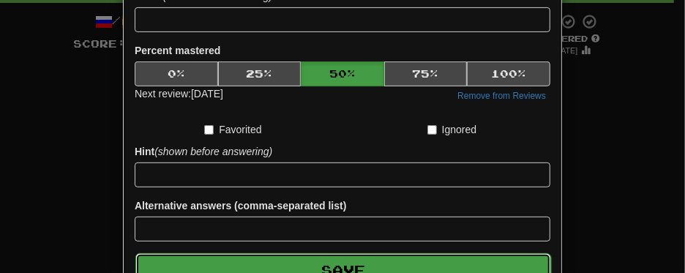
click at [286, 261] on button "Save" at bounding box center [343, 270] width 416 height 34
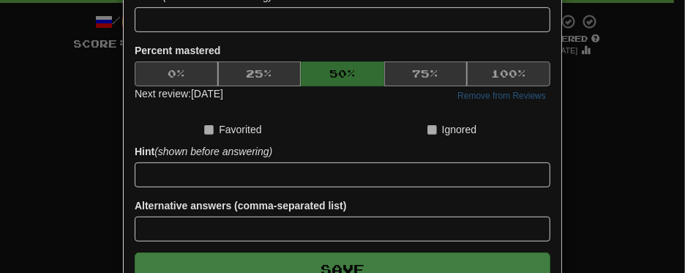
type input "**********"
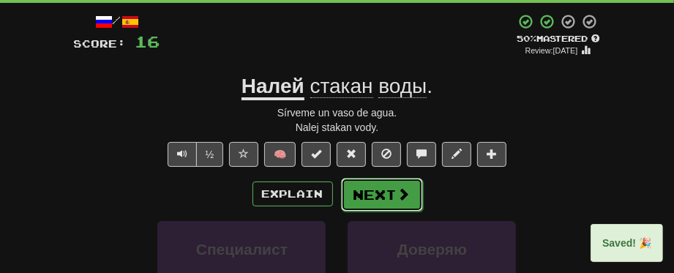
click at [372, 197] on button "Next" at bounding box center [382, 195] width 82 height 34
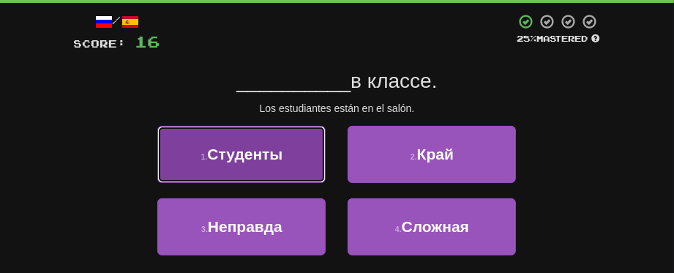
click at [254, 165] on button "1 . Студенты" at bounding box center [241, 154] width 168 height 57
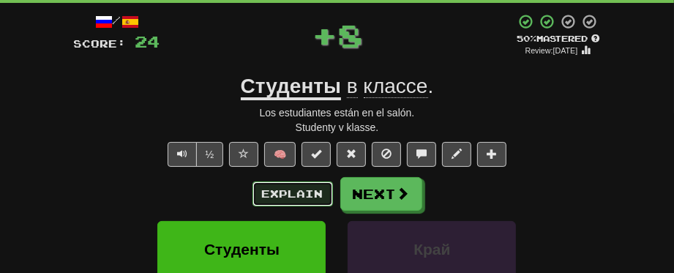
click at [279, 189] on button "Explain" at bounding box center [292, 193] width 81 height 25
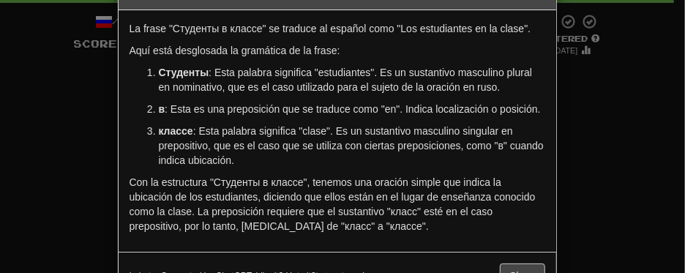
scroll to position [73, 0]
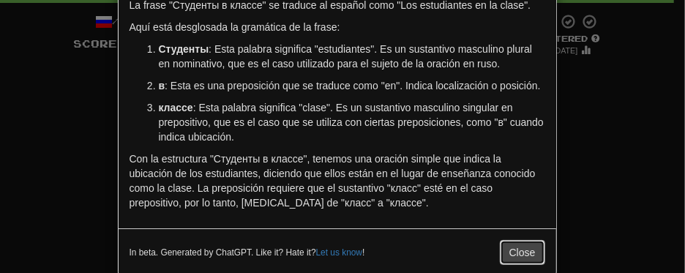
click at [518, 250] on button "Close" at bounding box center [522, 252] width 45 height 25
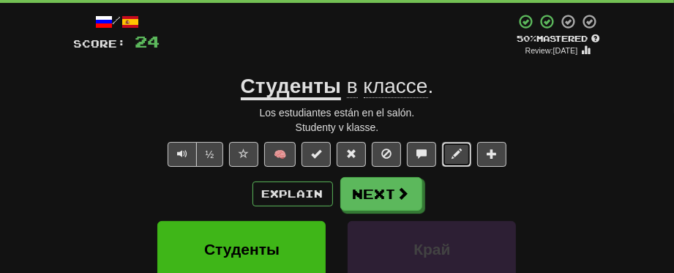
click at [458, 149] on span at bounding box center [457, 154] width 10 height 10
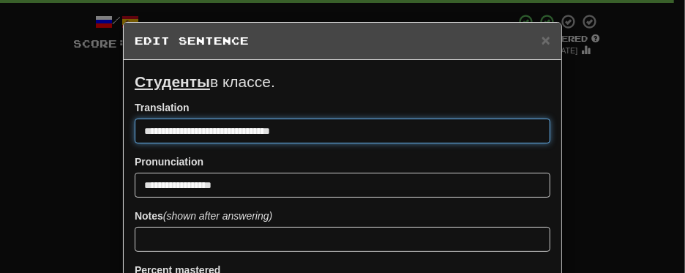
drag, startPoint x: 256, startPoint y: 132, endPoint x: 291, endPoint y: 134, distance: 34.4
click at [291, 134] on input "**********" at bounding box center [343, 131] width 416 height 25
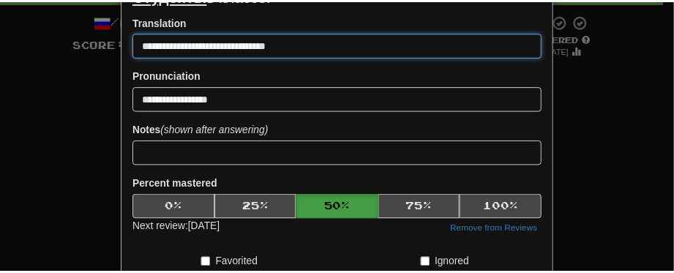
scroll to position [220, 0]
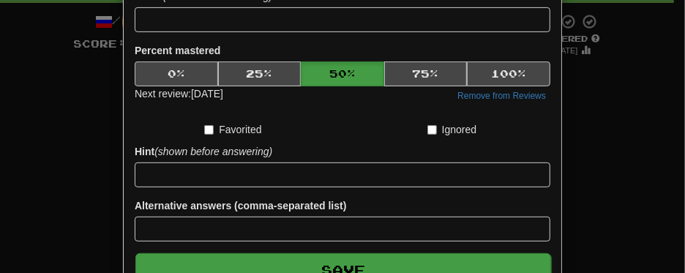
type input "**********"
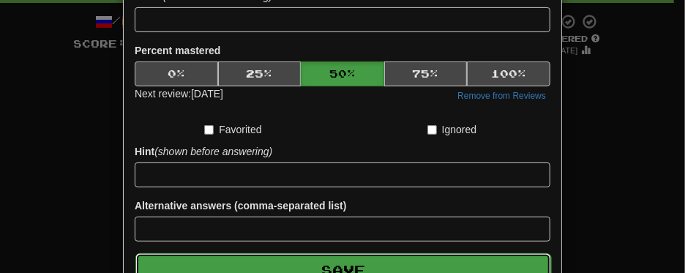
click at [346, 259] on button "Save" at bounding box center [343, 270] width 416 height 34
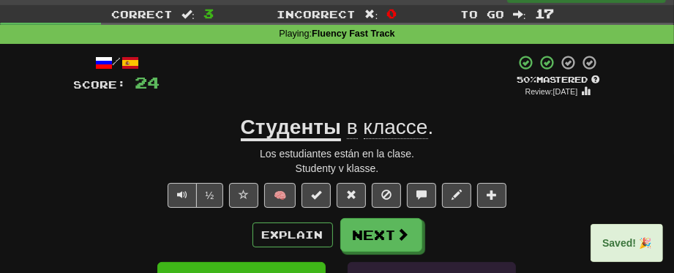
scroll to position [0, 0]
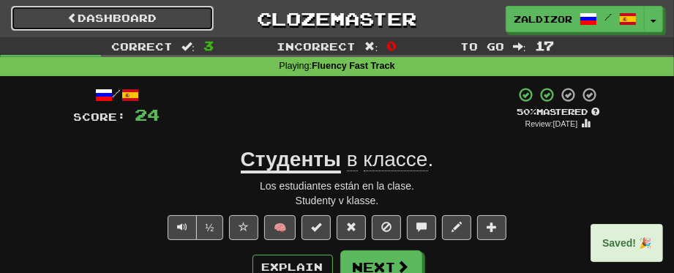
click at [146, 18] on link "Dashboard" at bounding box center [112, 18] width 203 height 25
